Goal: Obtain resource: Obtain resource

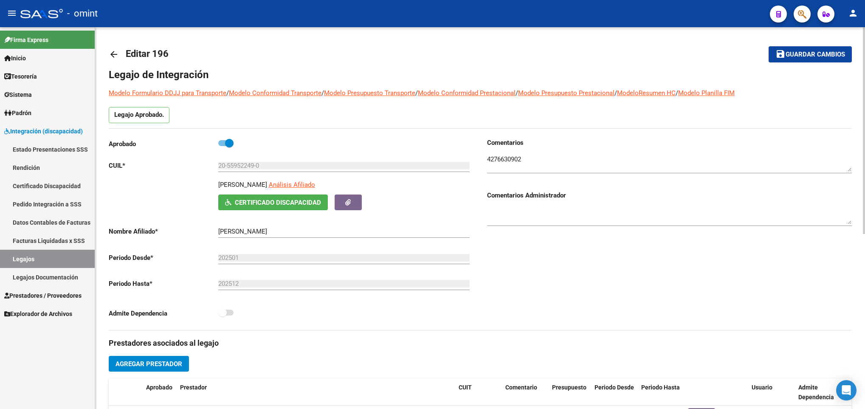
click at [113, 57] on mat-icon "arrow_back" at bounding box center [114, 54] width 10 height 10
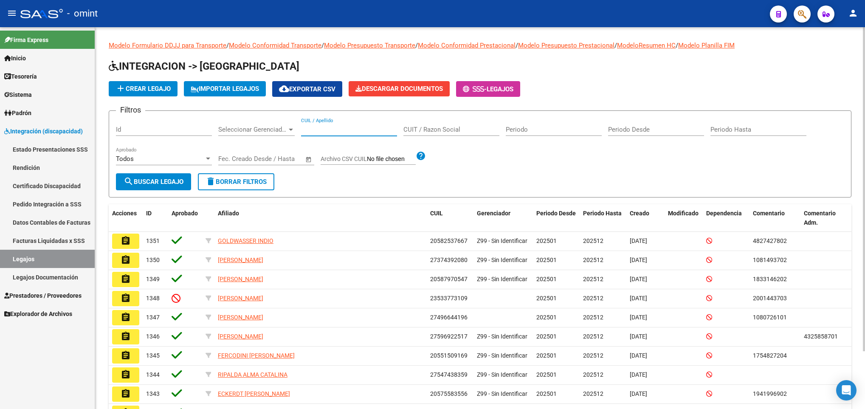
click at [343, 130] on input "CUIL / Apellido" at bounding box center [349, 130] width 96 height 8
paste input "20396931630"
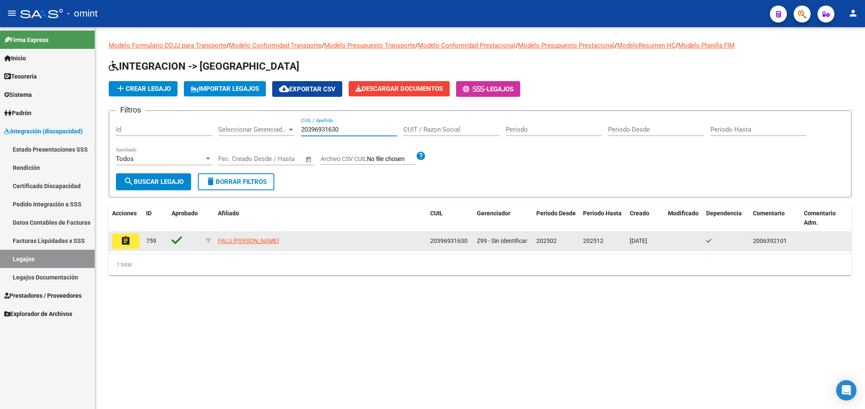
type input "20396931630"
click at [124, 244] on mat-icon "assignment" at bounding box center [126, 241] width 10 height 10
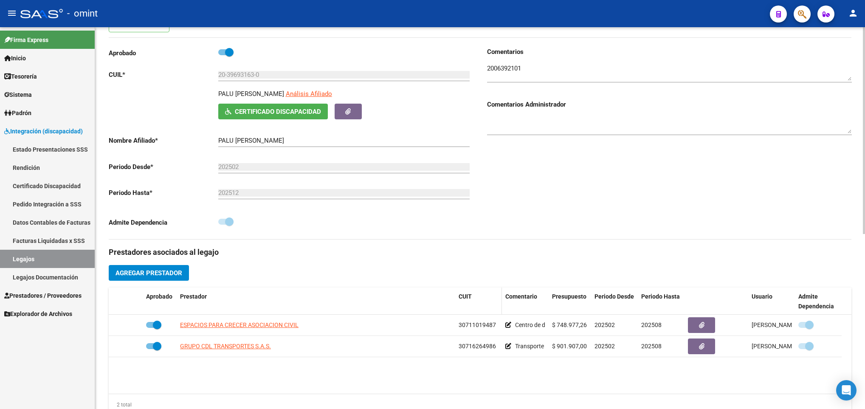
scroll to position [102, 0]
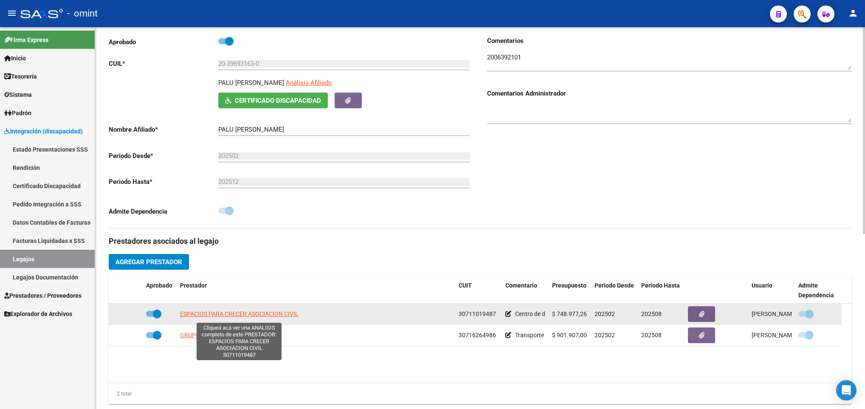
click at [255, 317] on span "ESPACIOS PARA CRECER ASOCIACION CIVIL" at bounding box center [239, 314] width 119 height 7
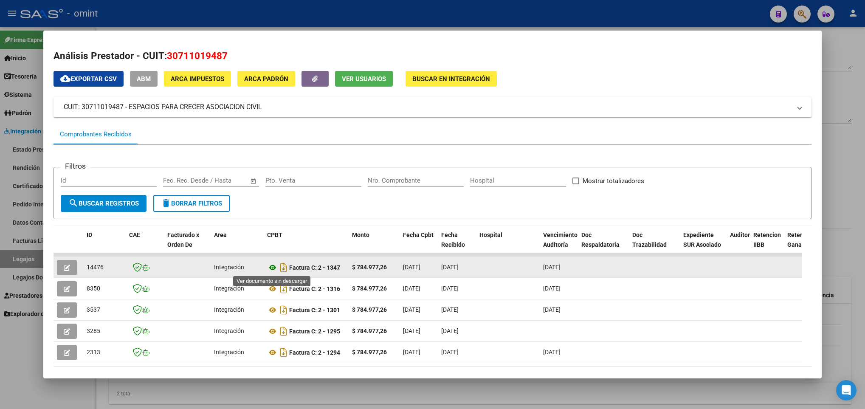
click at [273, 268] on icon at bounding box center [272, 268] width 11 height 10
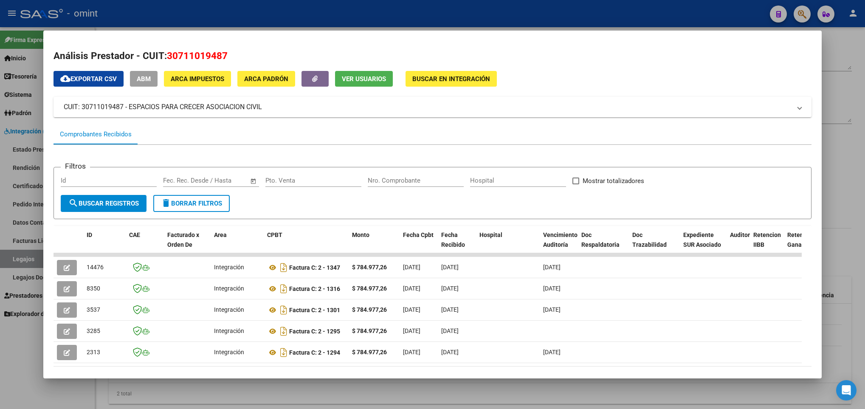
click at [842, 164] on div at bounding box center [432, 204] width 865 height 409
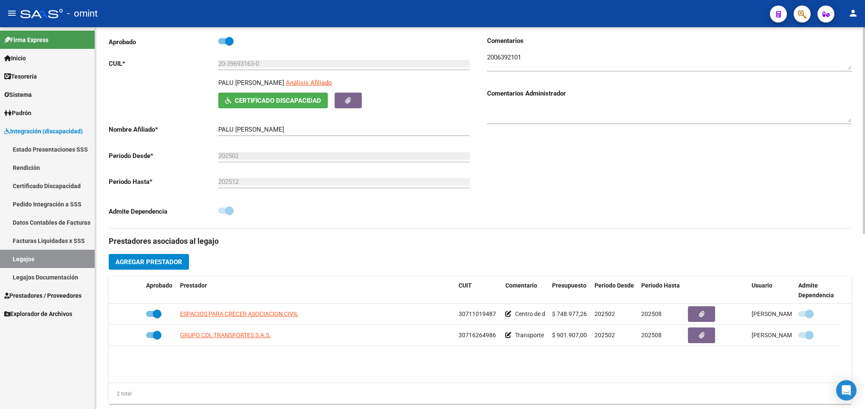
click at [232, 83] on p "PALU GIGENA LUCAS GONZALO" at bounding box center [251, 82] width 66 height 9
copy p "PALU GIGENA LUCAS GONZALO"
click at [238, 65] on input "20-39693163-0" at bounding box center [343, 64] width 251 height 8
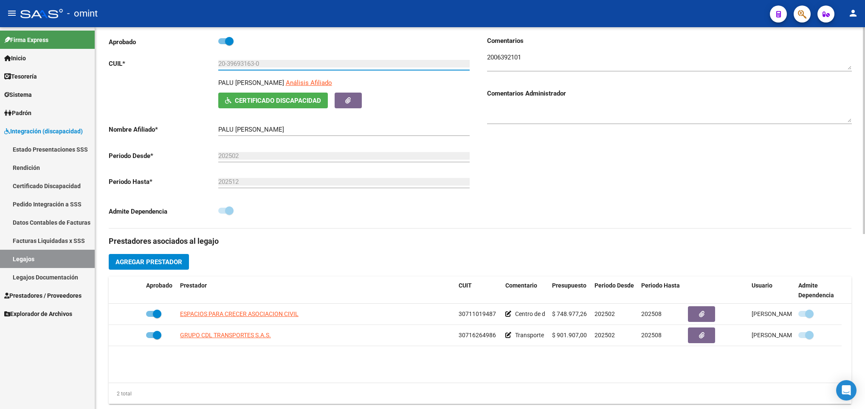
click at [238, 65] on input "20-39693163-0" at bounding box center [343, 64] width 251 height 8
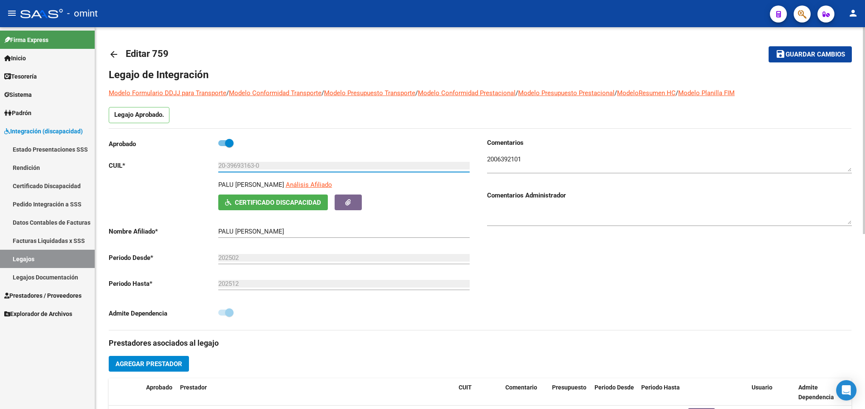
click at [863, 50] on div at bounding box center [864, 218] width 2 height 382
click at [106, 54] on div "arrow_back Editar 759 save Guardar cambios Legajo de Integración Modelo Formula…" at bounding box center [480, 378] width 770 height 703
click at [116, 51] on mat-icon "arrow_back" at bounding box center [114, 54] width 10 height 10
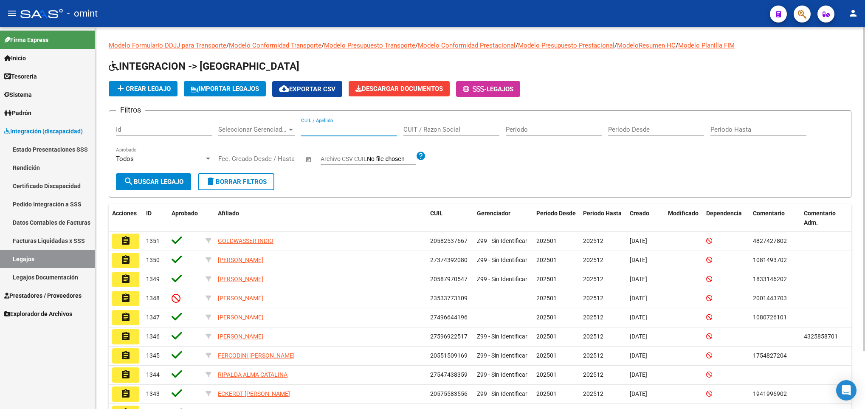
click at [316, 128] on input "CUIL / Apellido" at bounding box center [349, 130] width 96 height 8
paste input "20454884338"
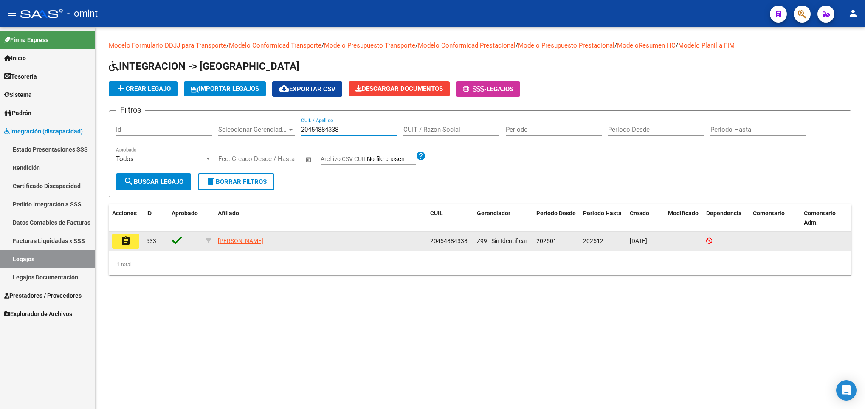
type input "20454884338"
click at [129, 236] on mat-icon "assignment" at bounding box center [126, 241] width 10 height 10
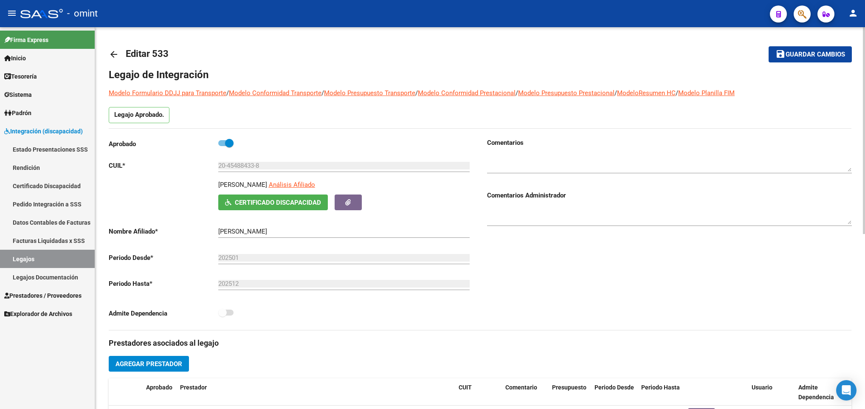
scroll to position [323, 0]
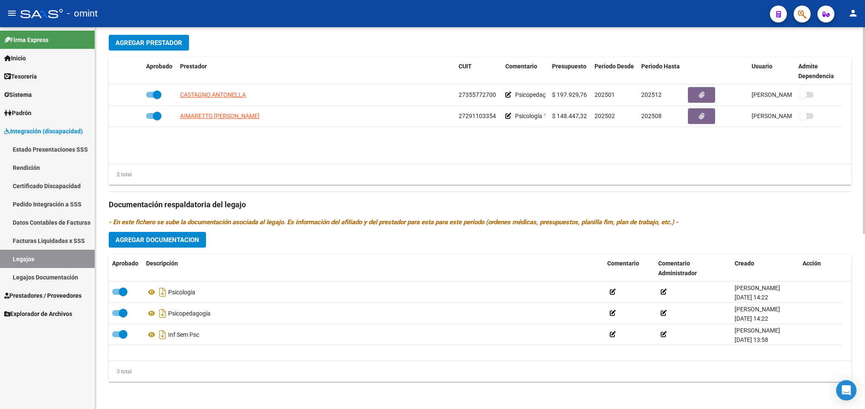
click at [865, 303] on html "menu - omint person Firma Express Inicio Calendario SSS Instructivos Contacto O…" at bounding box center [432, 204] width 865 height 409
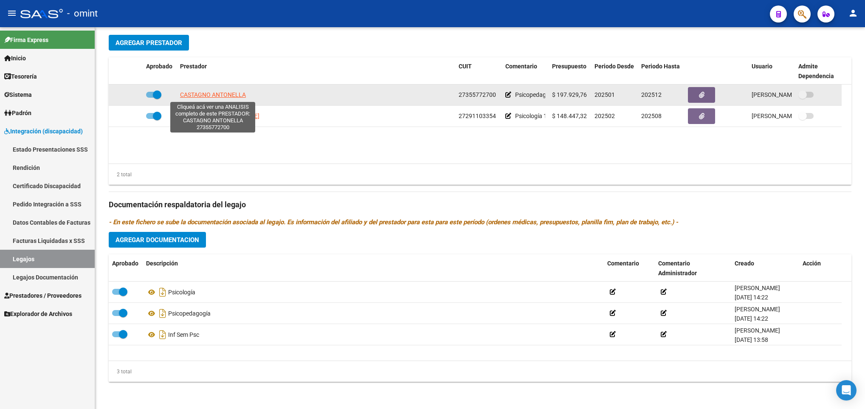
click at [210, 93] on span "CASTAGNO ANTONELLA" at bounding box center [213, 94] width 66 height 7
type textarea "27355772700"
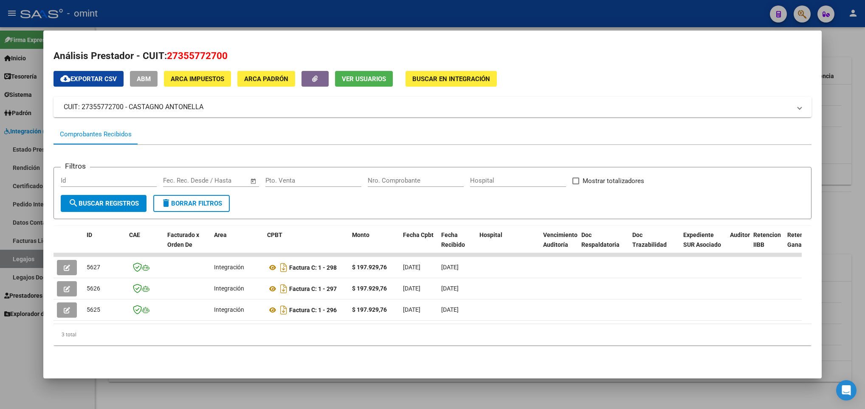
click at [852, 111] on div at bounding box center [432, 204] width 865 height 409
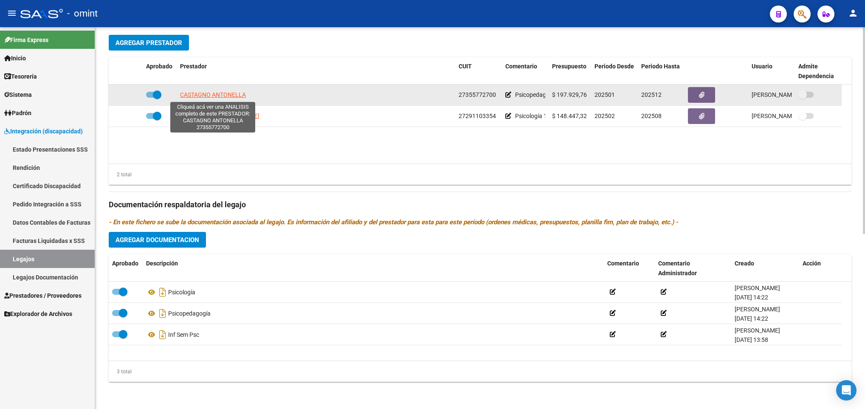
click at [213, 98] on span "CASTAGNO ANTONELLA" at bounding box center [213, 94] width 66 height 7
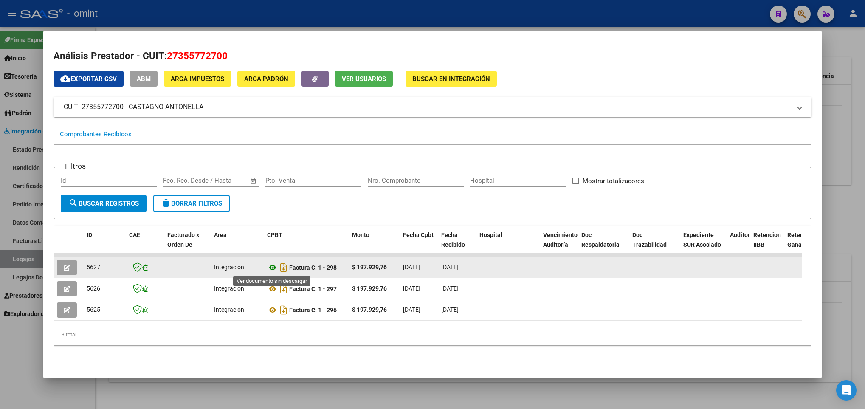
click at [273, 264] on icon at bounding box center [272, 268] width 11 height 10
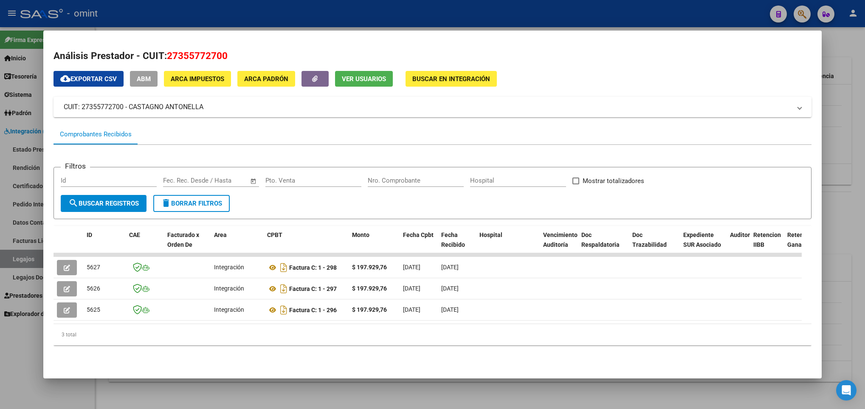
click at [844, 243] on div at bounding box center [432, 204] width 865 height 409
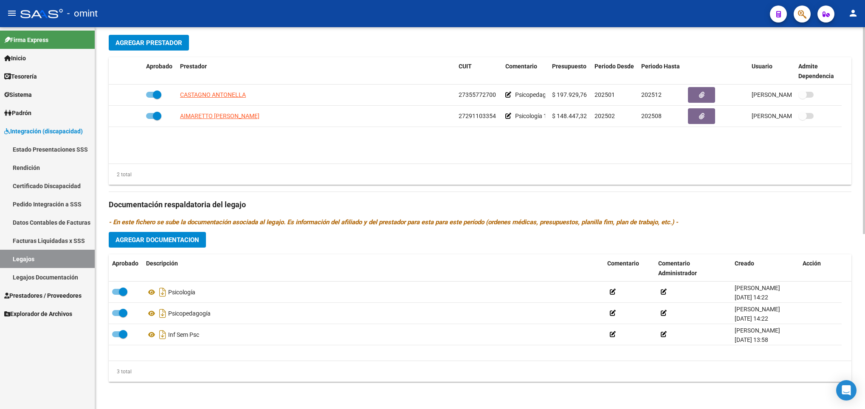
scroll to position [0, 0]
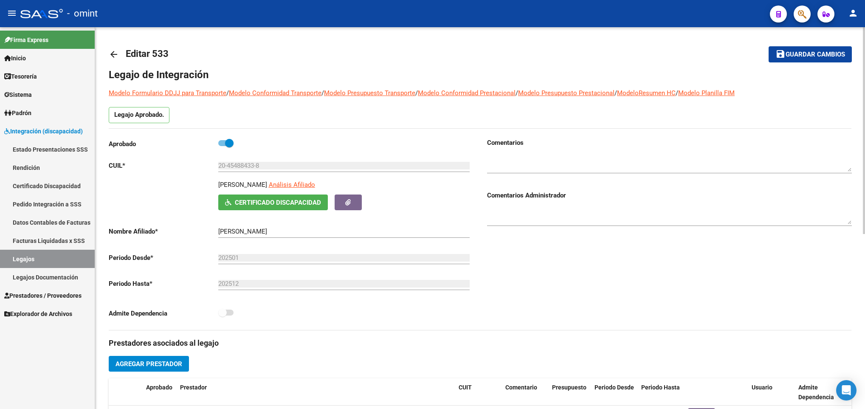
click at [865, 75] on html "menu - omint person Firma Express Inicio Calendario SSS Instructivos Contacto O…" at bounding box center [432, 204] width 865 height 409
click at [220, 179] on div "20-45488433-8 Ingresar CUIL" at bounding box center [343, 167] width 251 height 26
click at [221, 187] on p "ALBRIEU LIVINGSTON IVAN" at bounding box center [242, 184] width 49 height 9
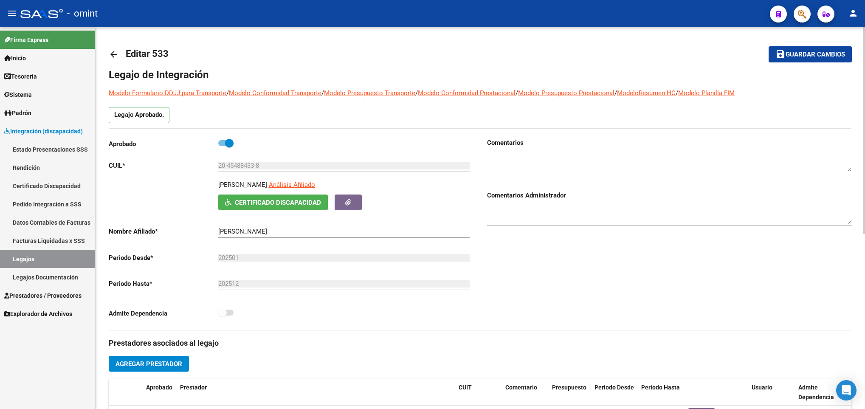
click at [221, 187] on p "ALBRIEU LIVINGSTON IVAN" at bounding box center [242, 184] width 49 height 9
copy p "ALBRIEU LIVINGSTON IVAN"
click at [246, 167] on input "20-45488433-8" at bounding box center [343, 166] width 251 height 8
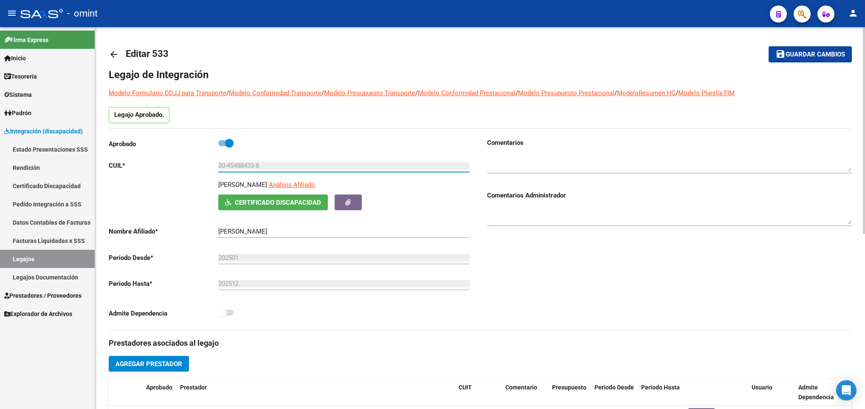
click at [246, 167] on input "20-45488433-8" at bounding box center [343, 166] width 251 height 8
click at [109, 56] on mat-icon "arrow_back" at bounding box center [114, 54] width 10 height 10
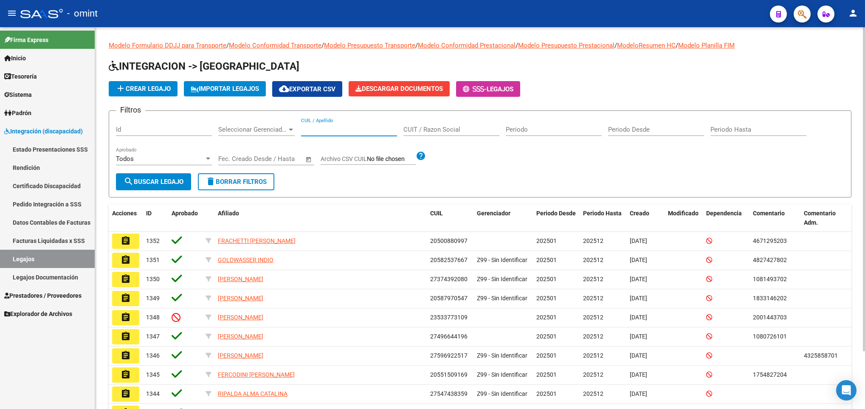
click at [335, 130] on input "CUIL / Apellido" at bounding box center [349, 130] width 96 height 8
paste input "20485912372"
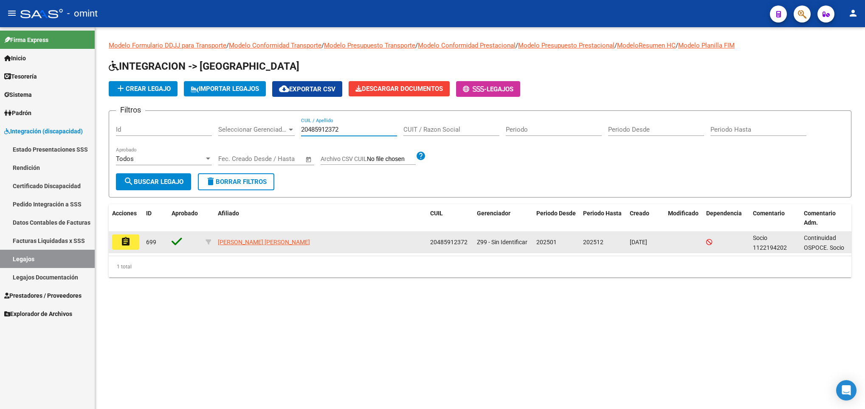
type input "20485912372"
click at [123, 241] on mat-icon "assignment" at bounding box center [126, 242] width 10 height 10
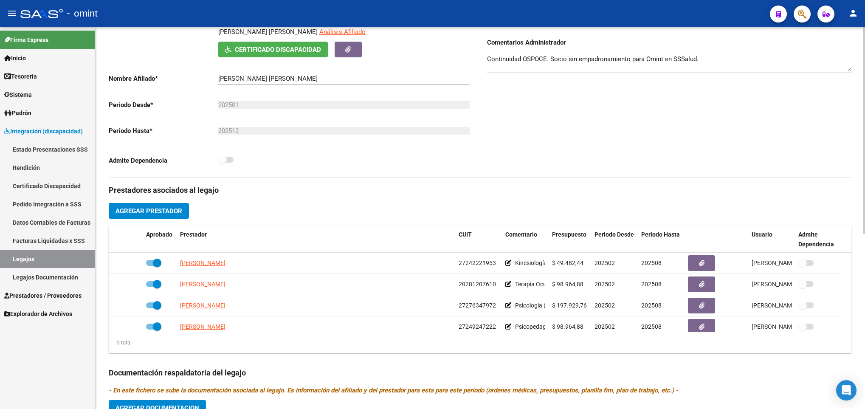
scroll to position [178, 0]
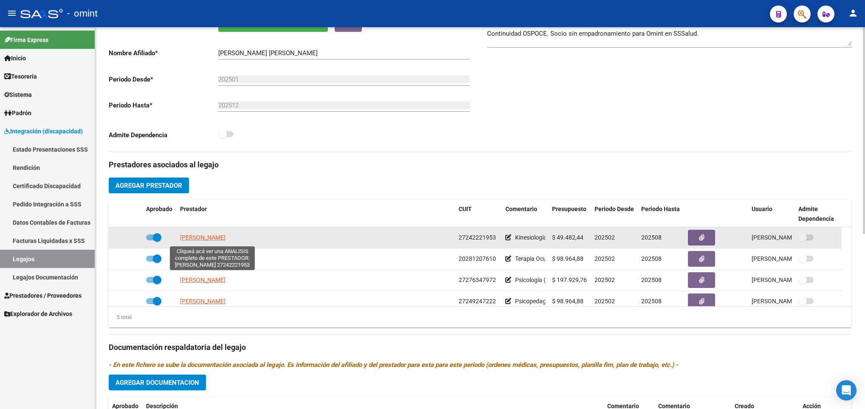
click at [224, 239] on span "ALTIERI ROMINA LAURA" at bounding box center [202, 237] width 45 height 7
type textarea "27242221953"
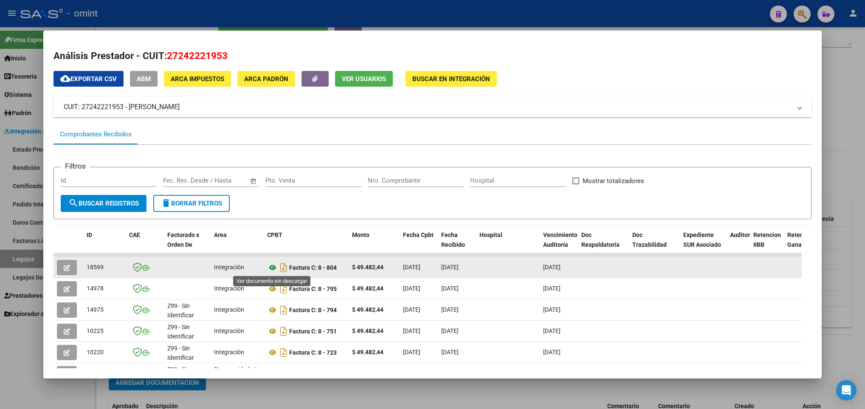
click at [272, 269] on icon at bounding box center [272, 268] width 11 height 10
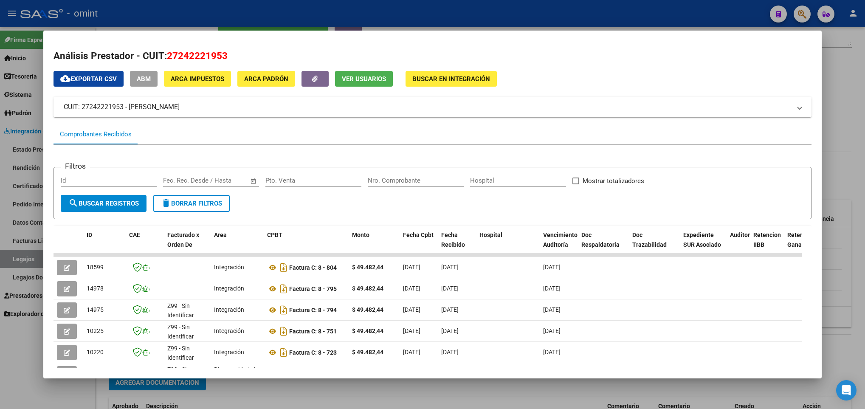
click at [837, 217] on div at bounding box center [432, 204] width 865 height 409
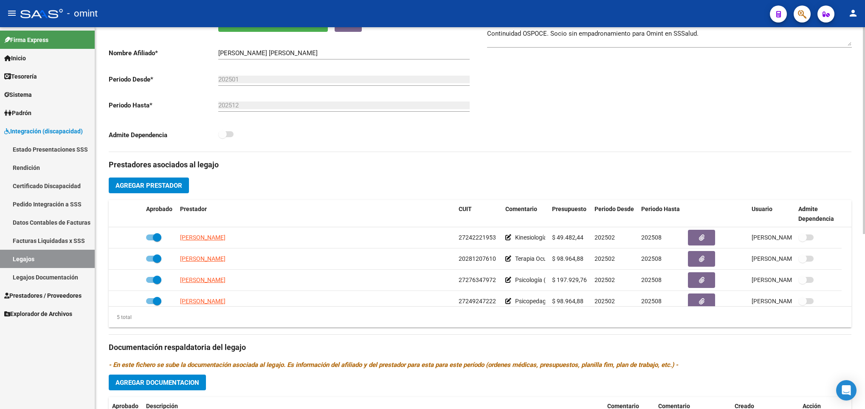
click at [862, 71] on div "arrow_back Editar 699 save Guardar cambios Legajo de Integración Modelo Formula…" at bounding box center [480, 200] width 770 height 703
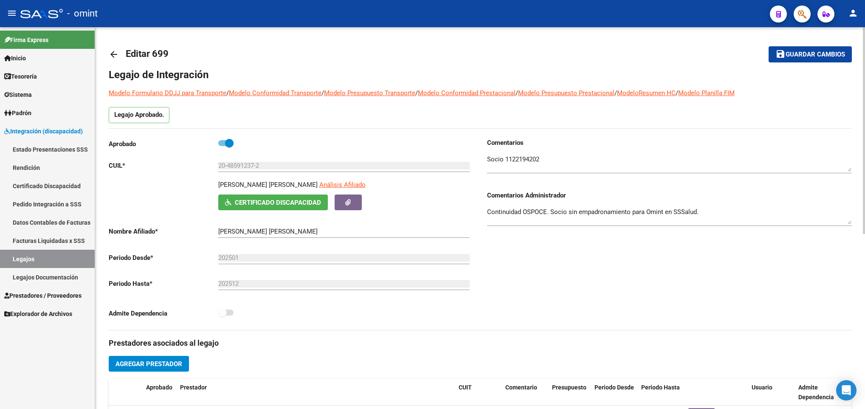
click at [865, 69] on html "menu - omint person Firma Express Inicio Calendario SSS Instructivos Contacto O…" at bounding box center [432, 204] width 865 height 409
click at [232, 186] on p "BRIZUELA TRABA JUAN IGNACIO" at bounding box center [267, 184] width 99 height 9
copy p "BRIZUELA TRABA JUAN IGNACIO"
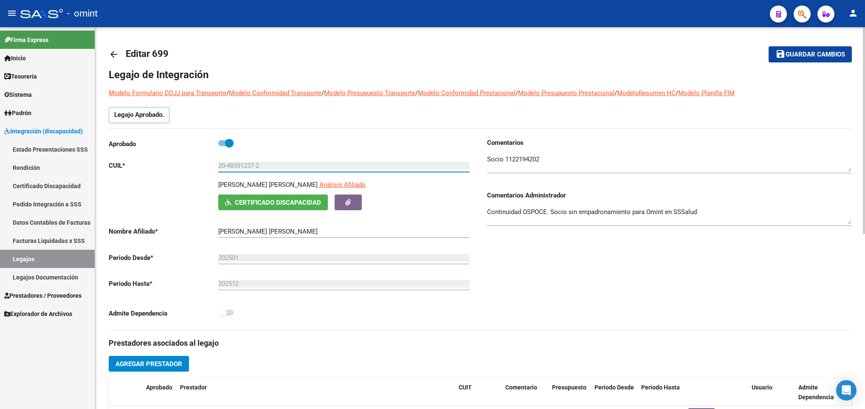
click at [234, 165] on input "20-48591237-2" at bounding box center [343, 166] width 251 height 8
click at [117, 61] on link "arrow_back" at bounding box center [117, 54] width 17 height 20
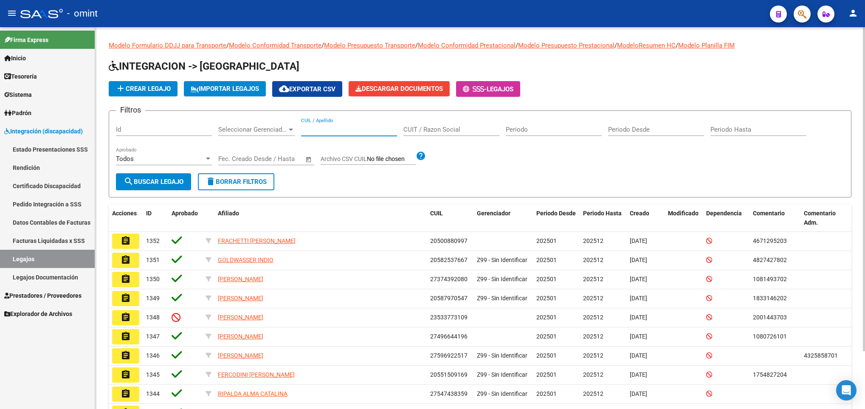
click at [329, 127] on input "CUIL / Apellido" at bounding box center [349, 130] width 96 height 8
paste input "20488774213"
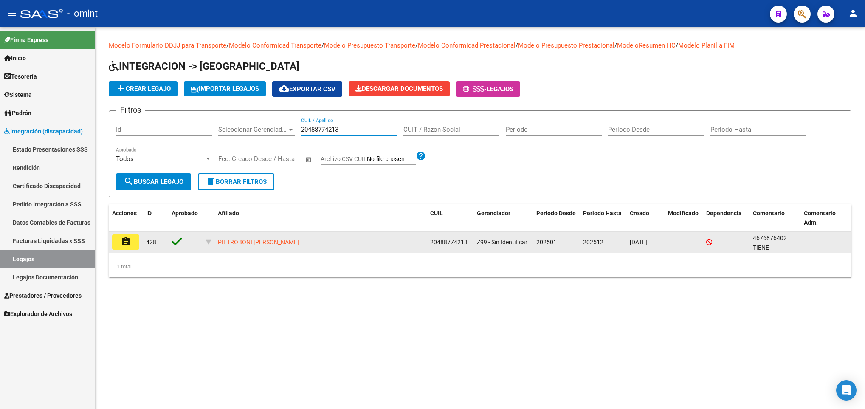
type input "20488774213"
click at [134, 238] on button "assignment" at bounding box center [125, 241] width 27 height 15
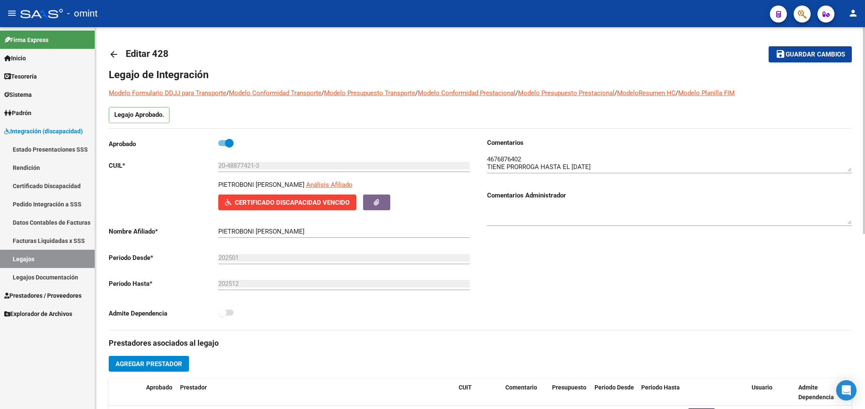
click at [404, 345] on h3 "Prestadores asociados al legajo" at bounding box center [480, 343] width 743 height 12
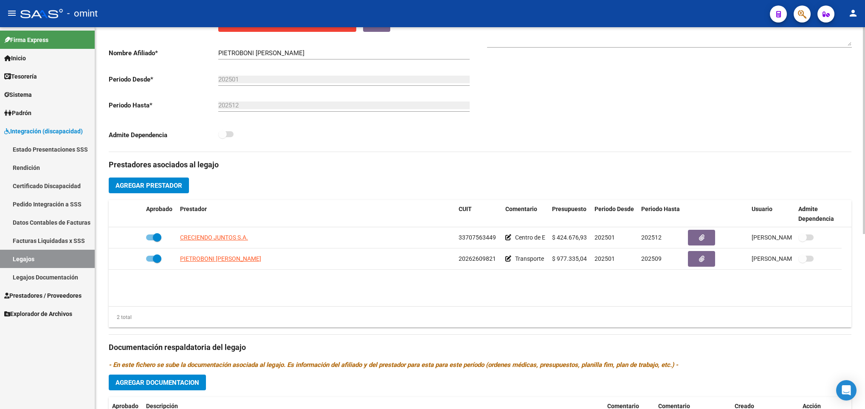
scroll to position [204, 0]
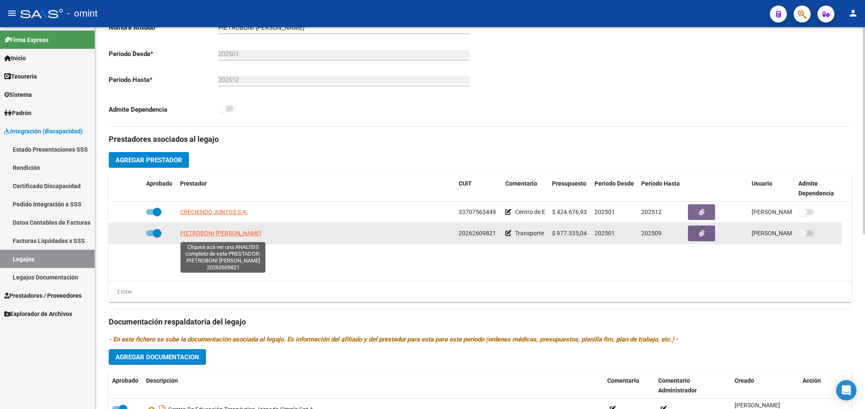
click at [230, 237] on span "PIETROBONI ERNESTO GASTON" at bounding box center [220, 233] width 81 height 7
type textarea "20262609821"
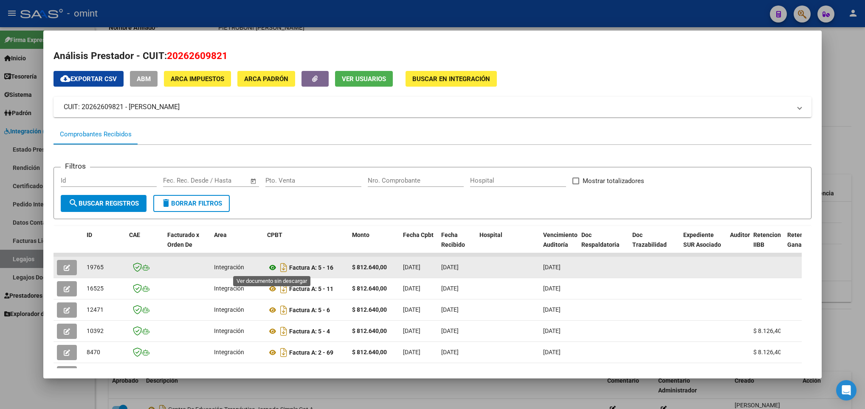
click at [271, 267] on icon at bounding box center [272, 268] width 11 height 10
